Goal: Information Seeking & Learning: Learn about a topic

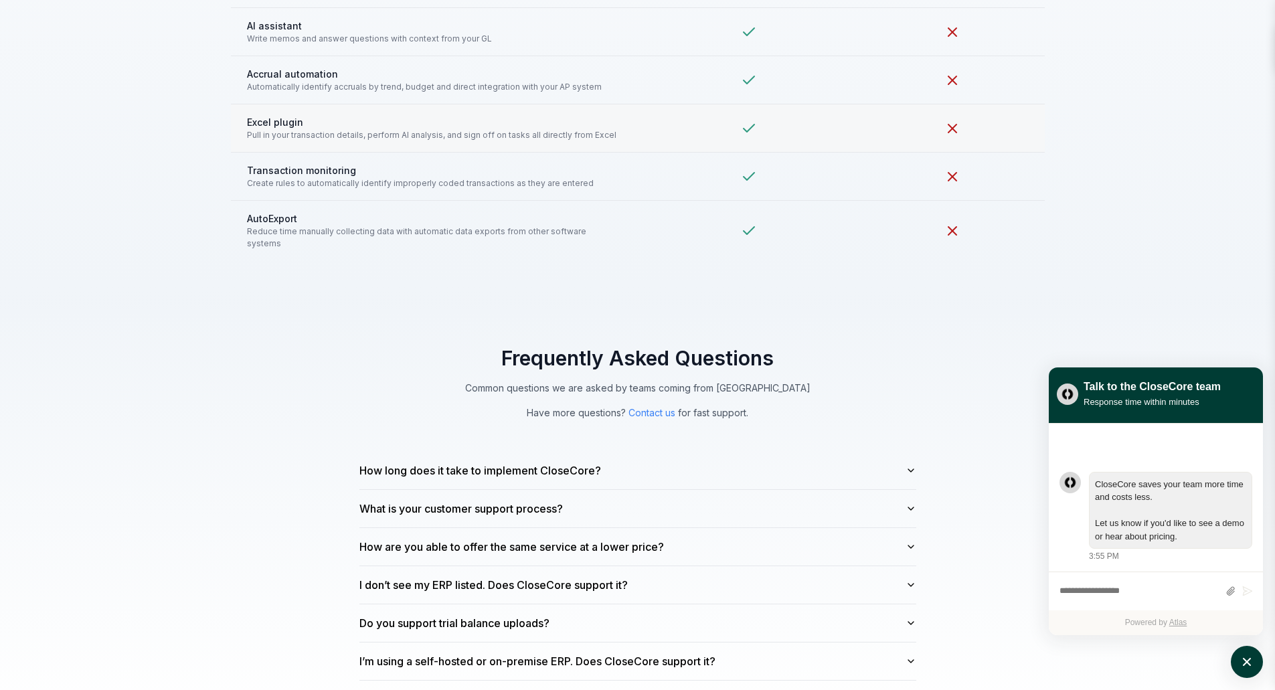
scroll to position [3413, 0]
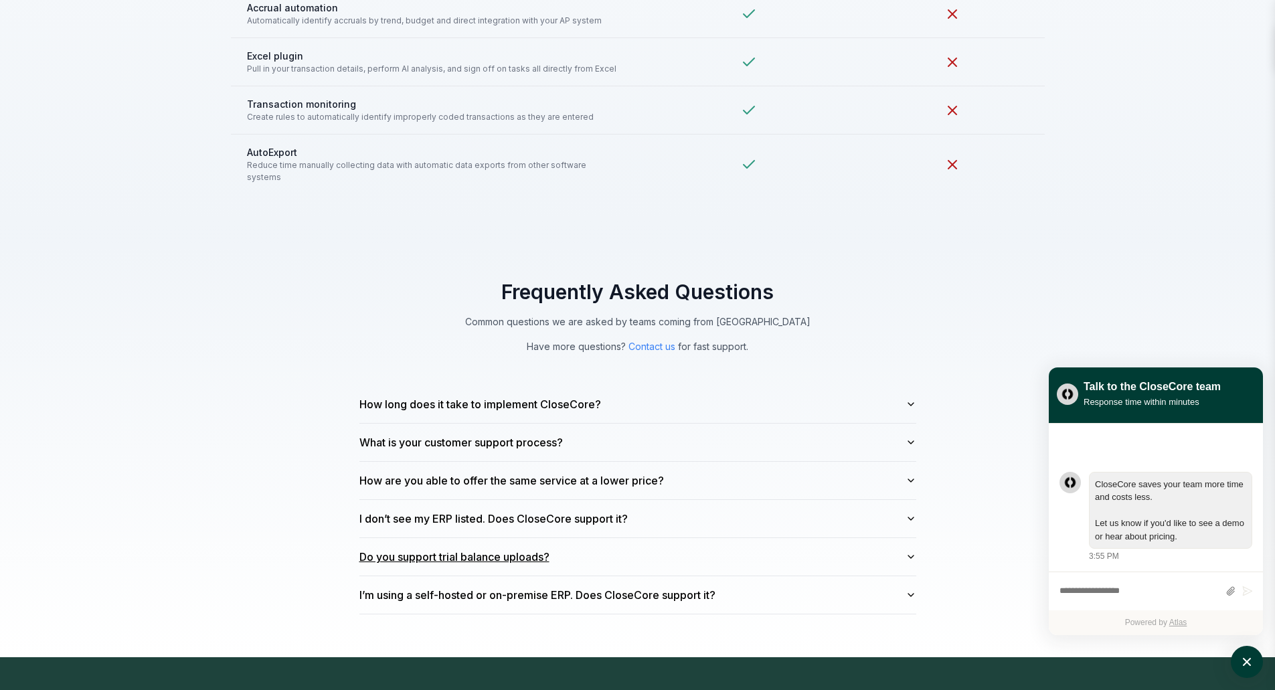
click at [709, 542] on button "Do you support trial balance uploads?" at bounding box center [637, 556] width 557 height 37
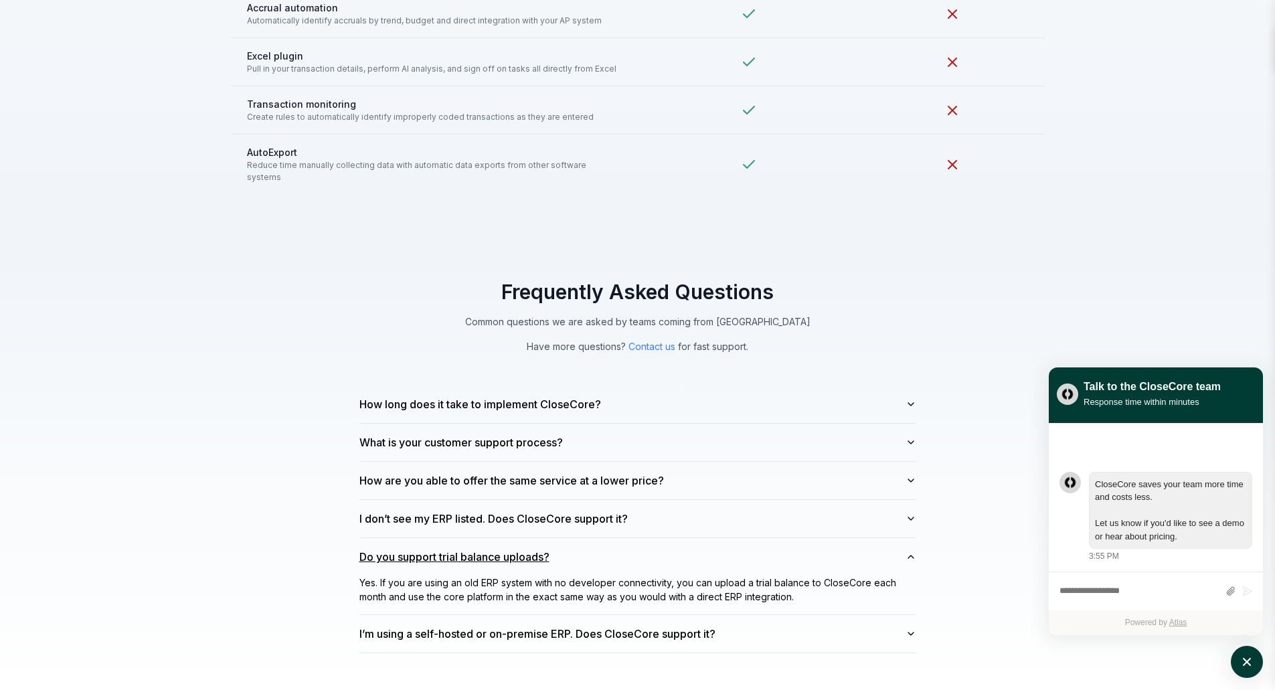
click at [743, 539] on button "Do you support trial balance uploads?" at bounding box center [637, 556] width 557 height 37
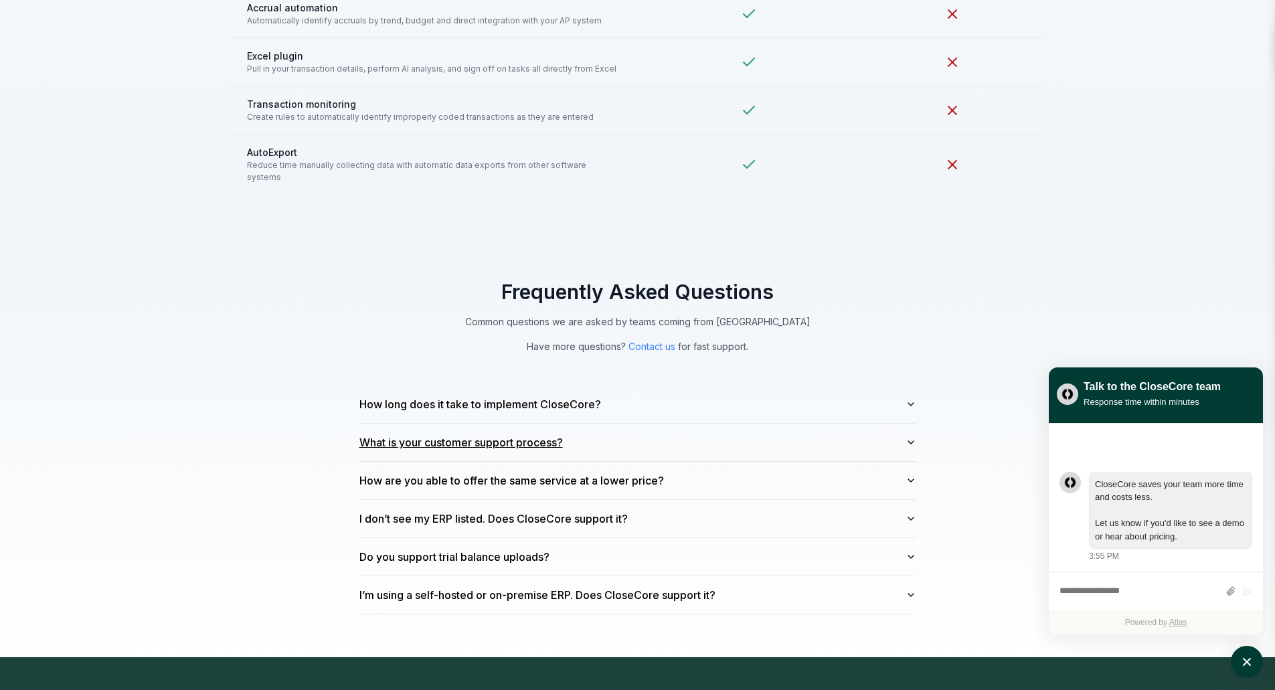
click at [717, 431] on button "What is your customer support process?" at bounding box center [637, 442] width 557 height 37
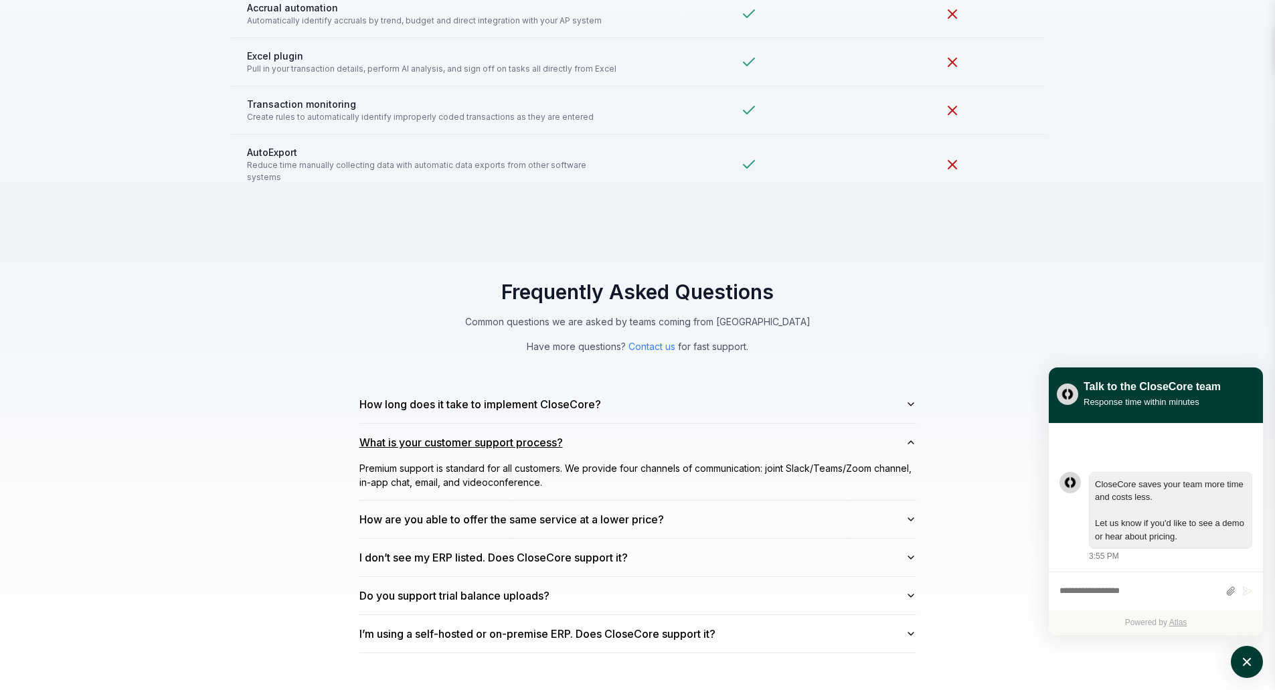
click at [717, 431] on button "What is your customer support process?" at bounding box center [637, 442] width 557 height 37
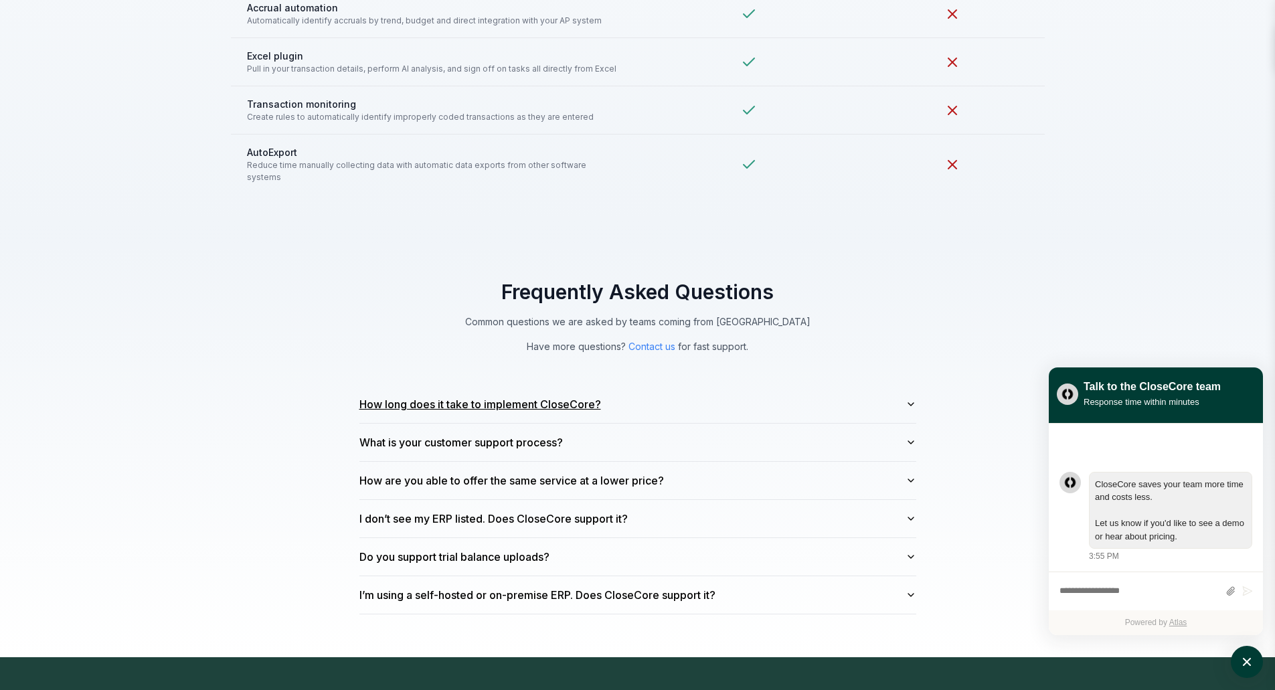
click at [713, 399] on button "How long does it take to implement CloseCore?" at bounding box center [637, 403] width 557 height 37
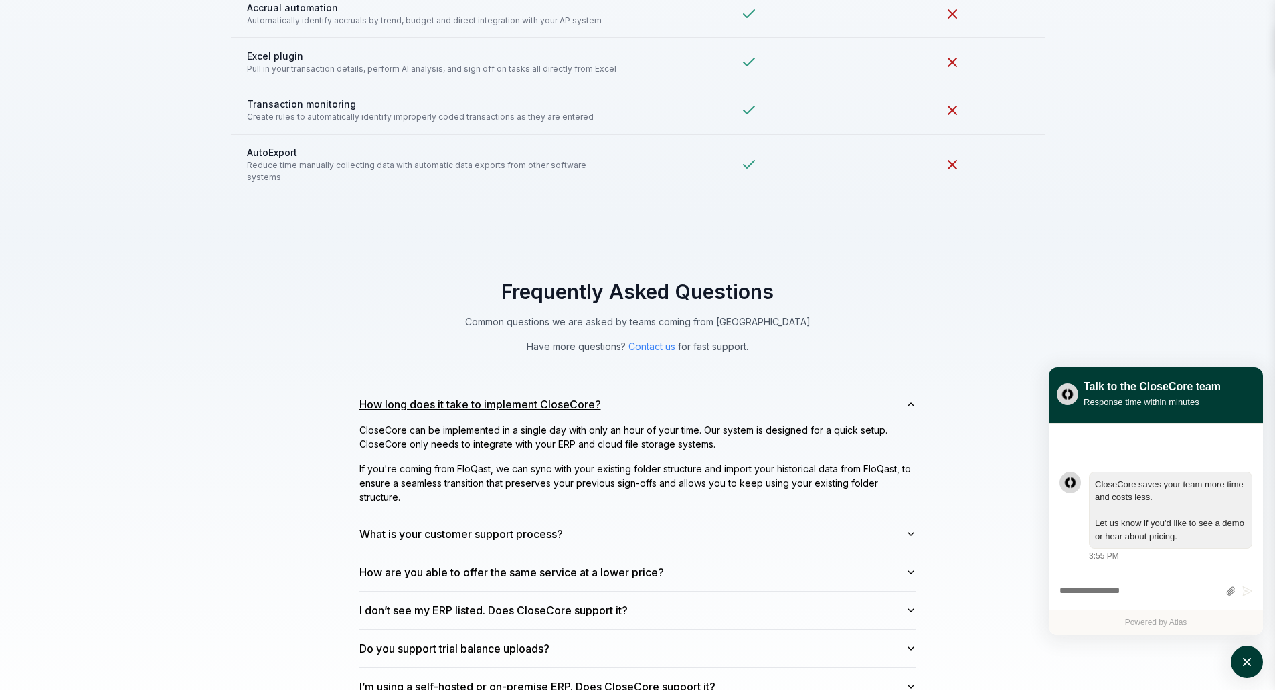
click at [725, 394] on button "How long does it take to implement CloseCore?" at bounding box center [637, 403] width 557 height 37
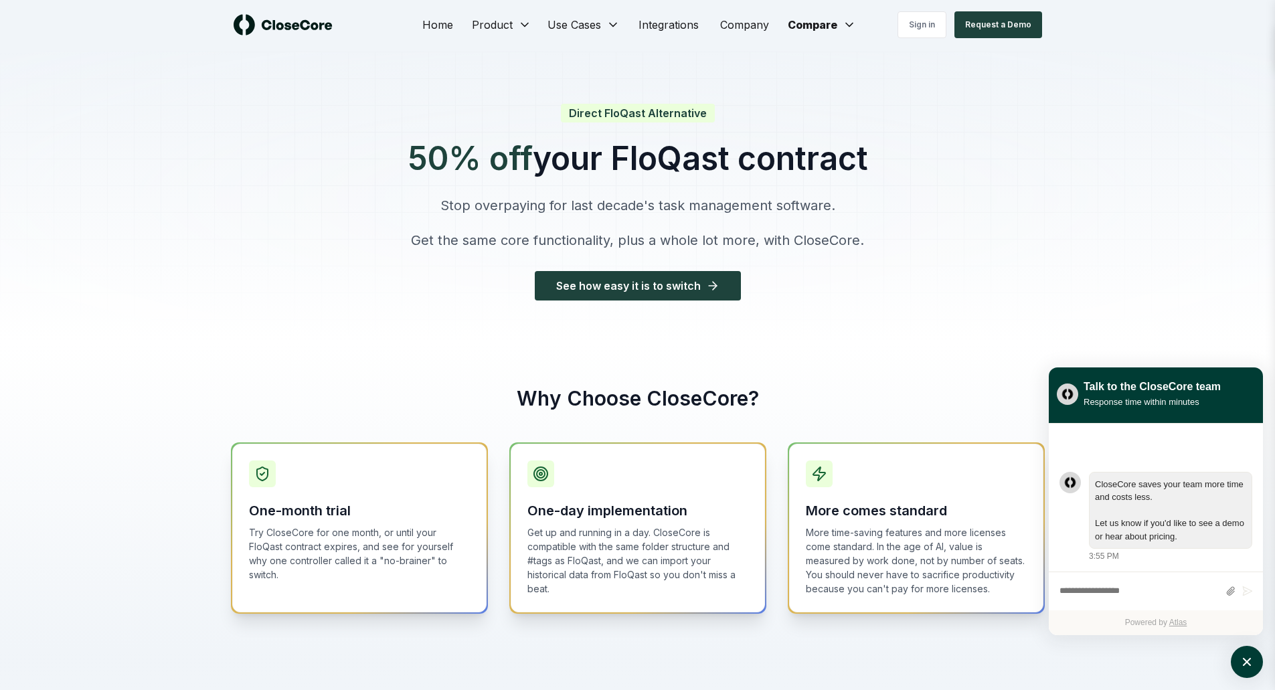
scroll to position [0, 0]
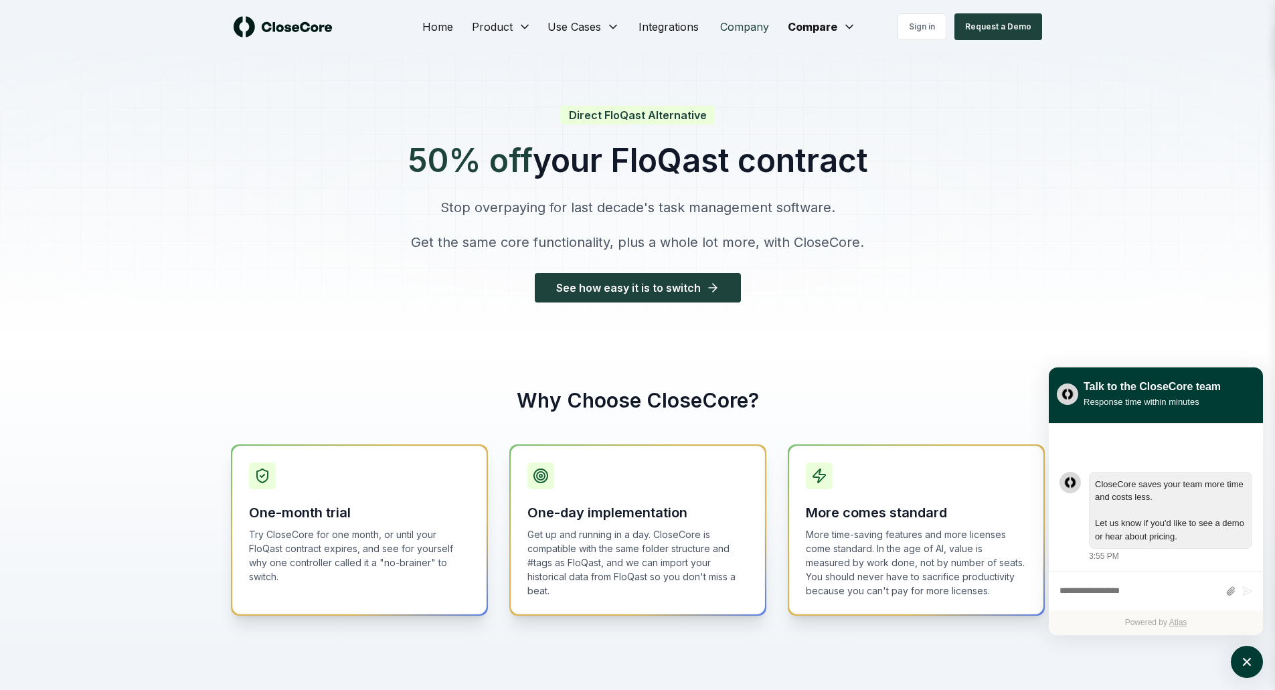
click at [760, 27] on link "Company" at bounding box center [744, 26] width 70 height 27
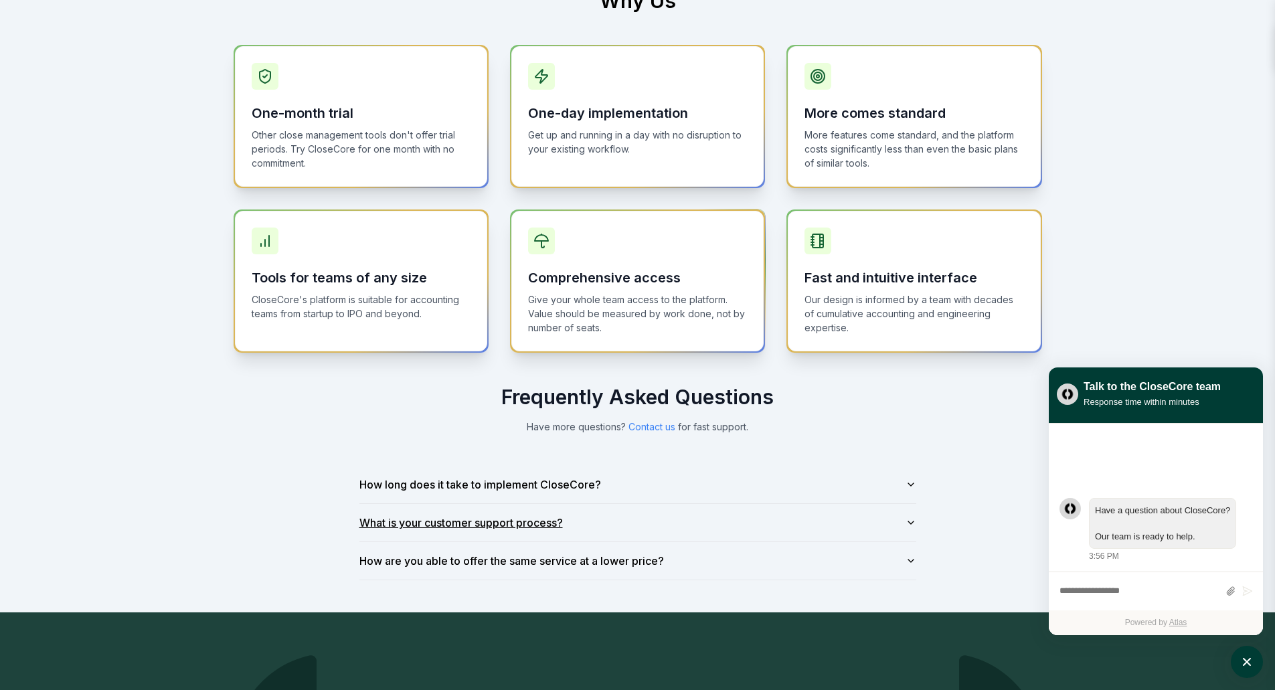
scroll to position [736, 0]
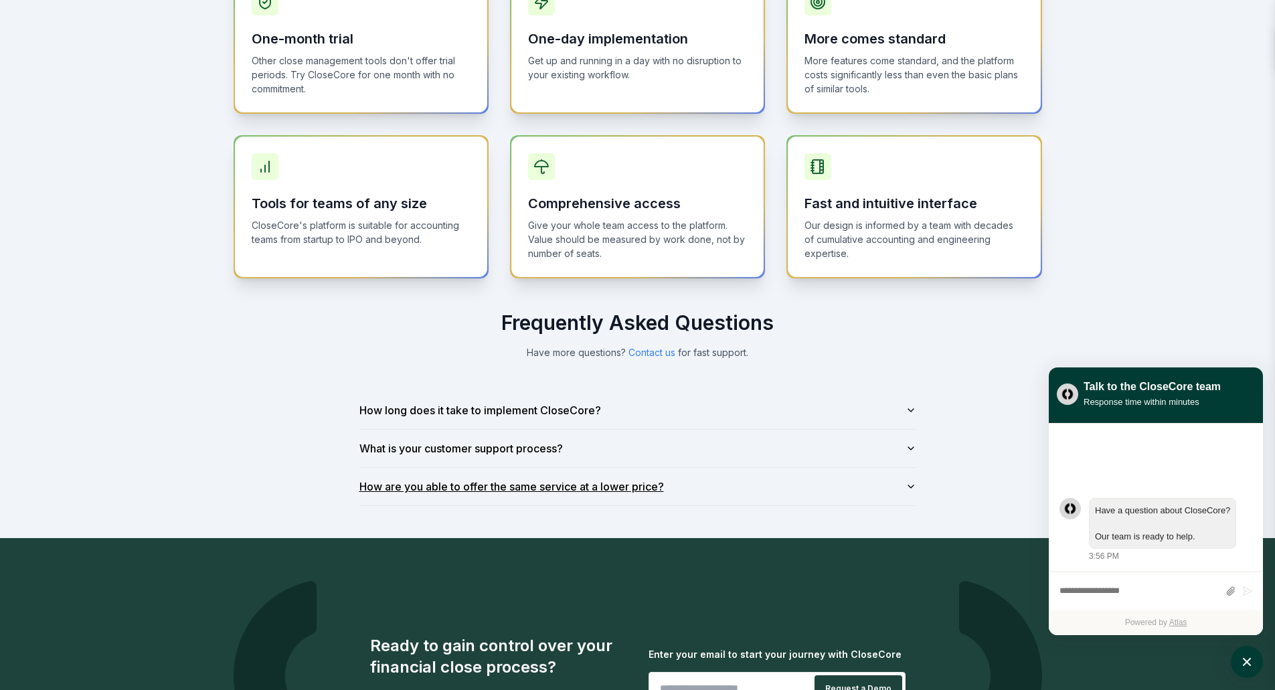
click at [686, 484] on button "How are you able to offer the same service at a lower price?" at bounding box center [637, 486] width 557 height 37
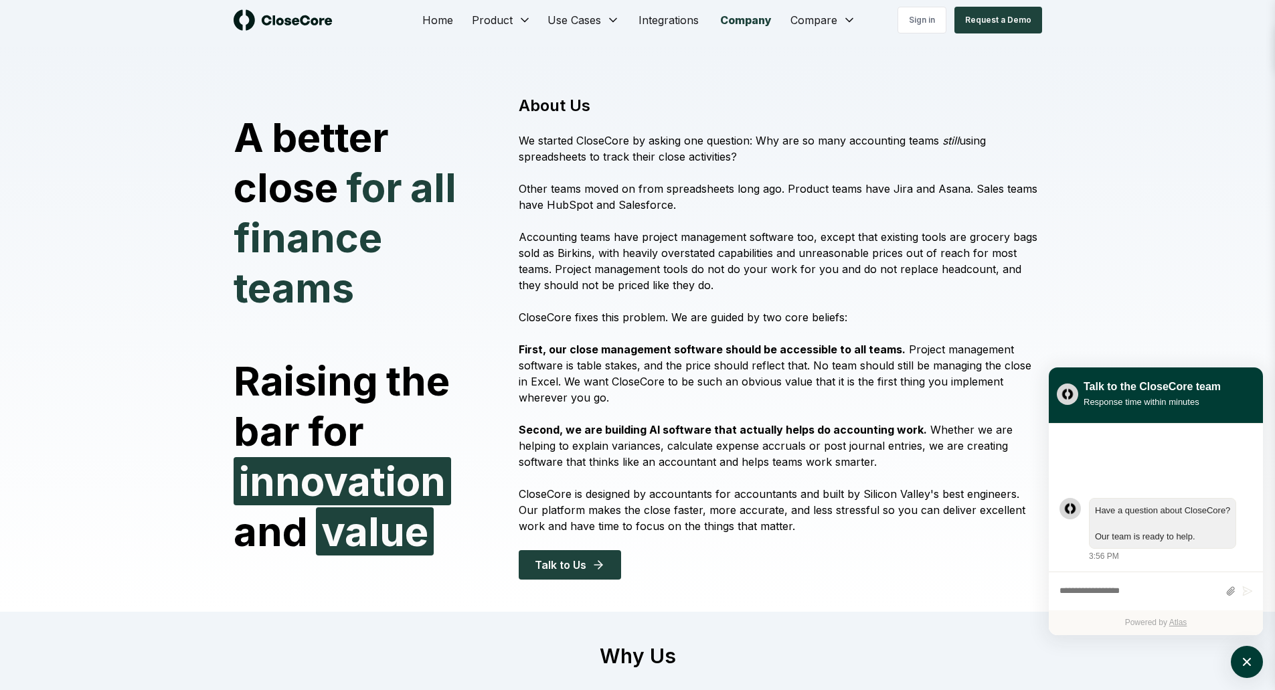
scroll to position [0, 0]
